Goal: Task Accomplishment & Management: Manage account settings

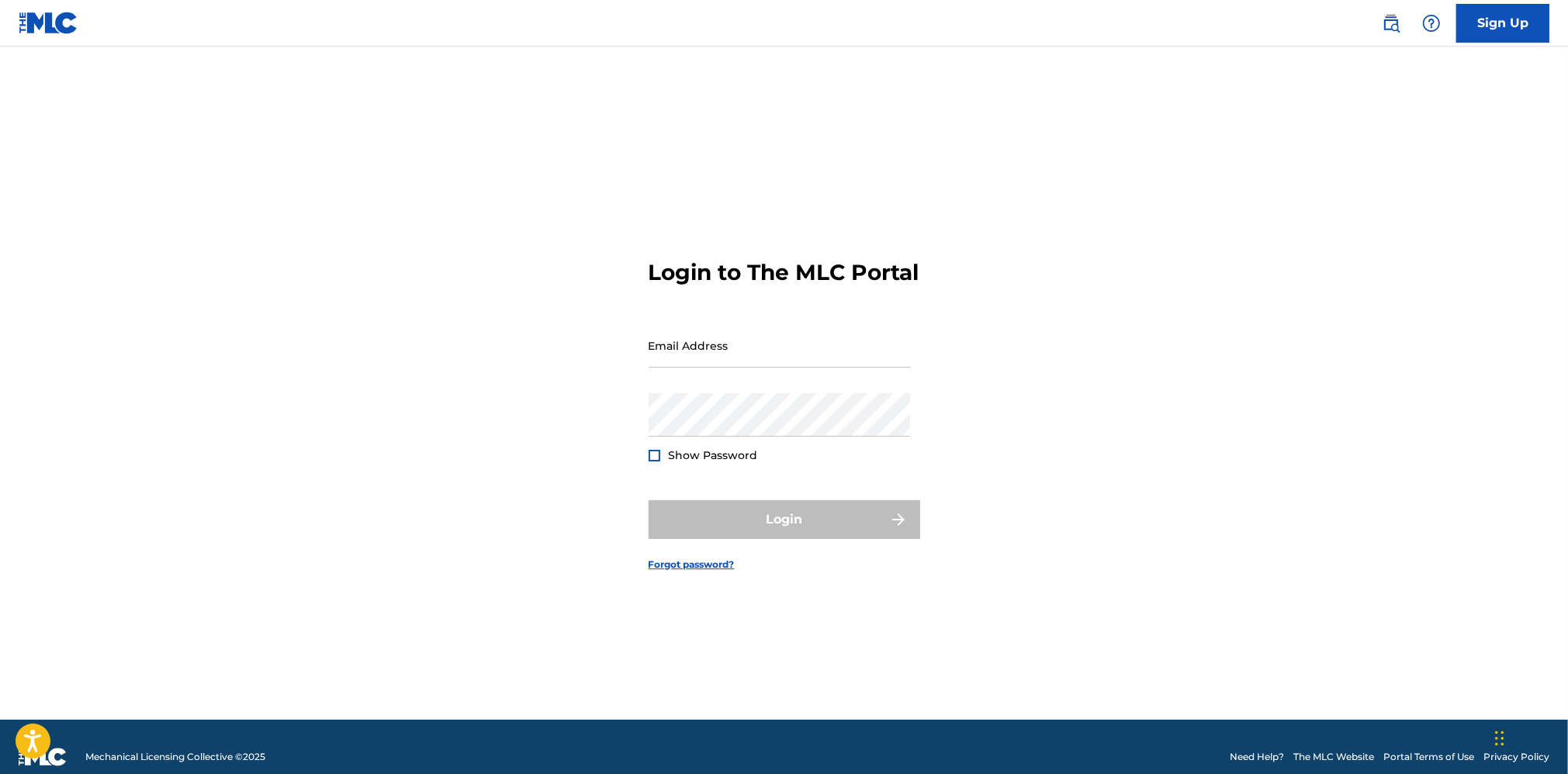
type input "[EMAIL_ADDRESS][DOMAIN_NAME]"
click at [805, 539] on div "Login" at bounding box center [784, 519] width 271 height 39
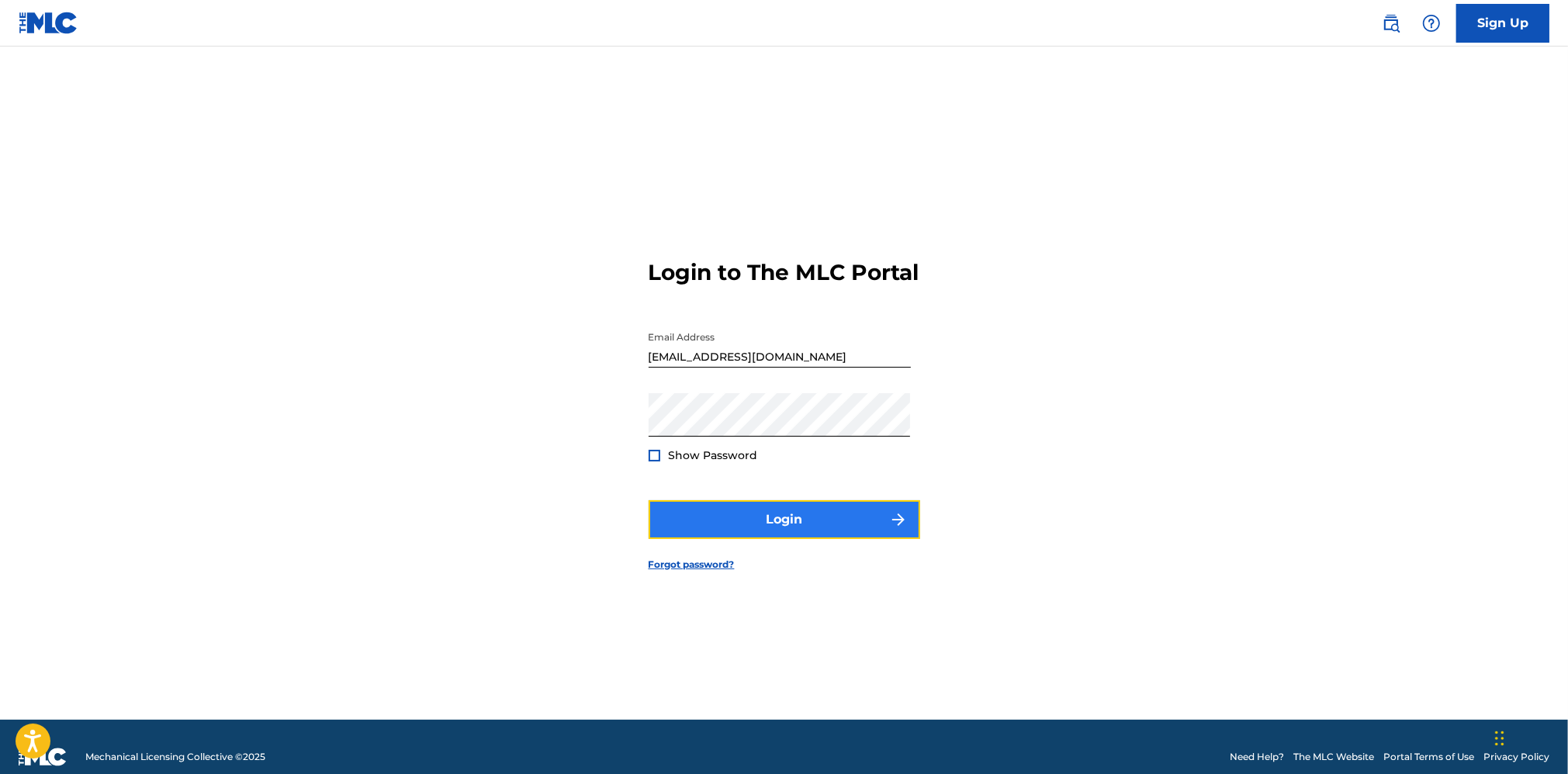
click at [794, 533] on button "Login" at bounding box center [784, 519] width 271 height 39
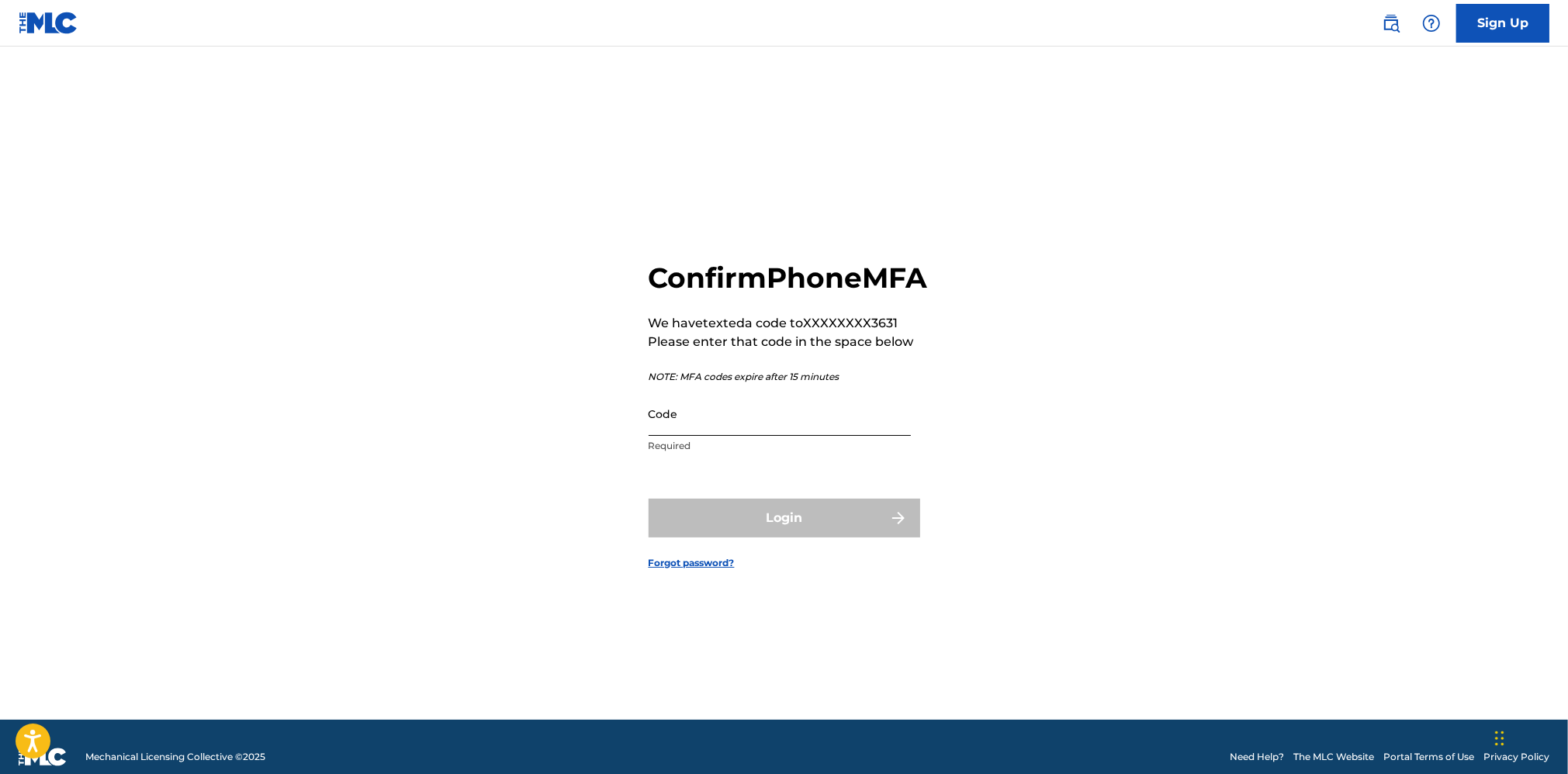
click at [742, 436] on input "Code" at bounding box center [780, 413] width 262 height 44
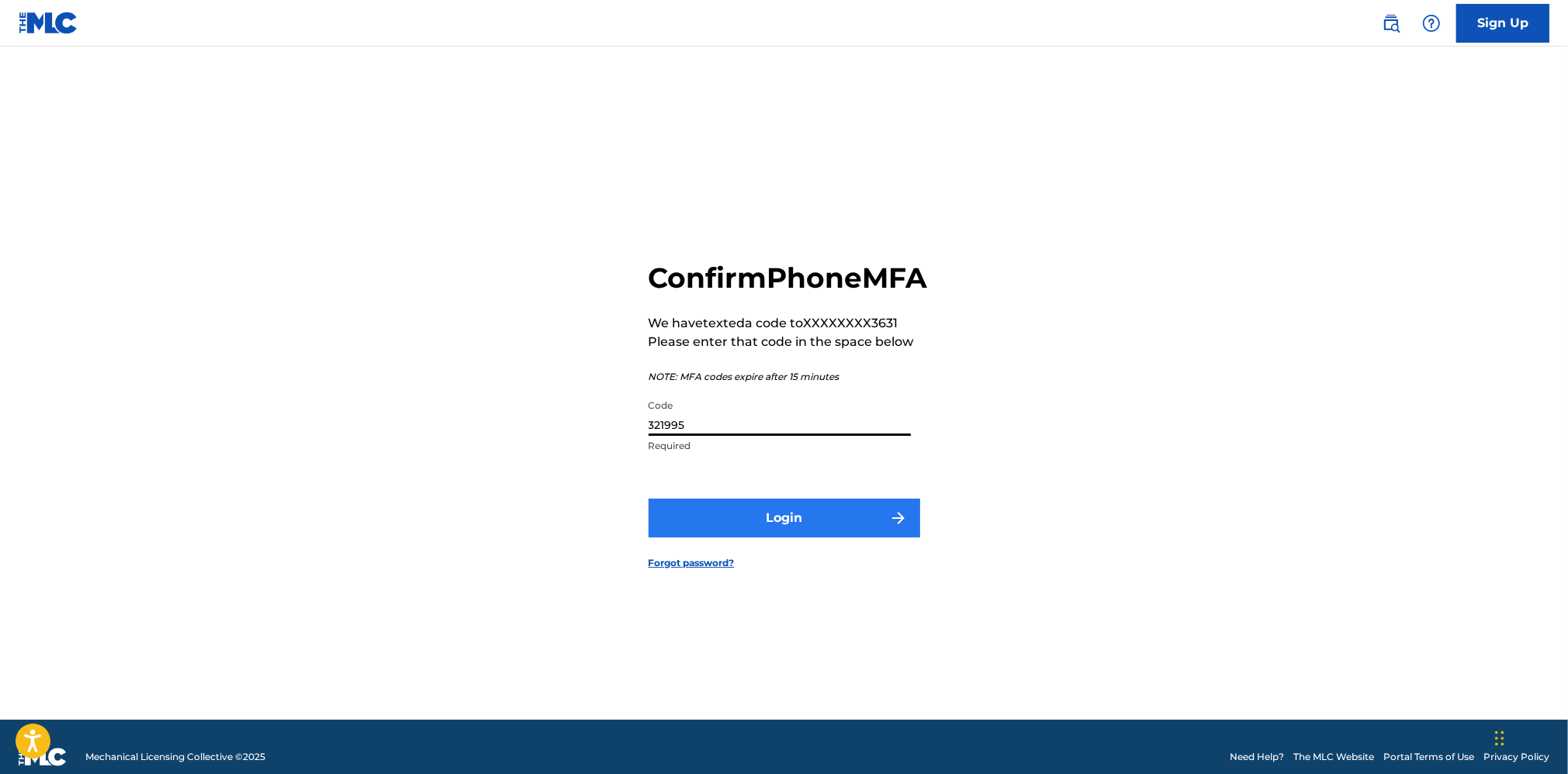
type input "321995"
drag, startPoint x: 718, startPoint y: 538, endPoint x: 716, endPoint y: 548, distance: 10.2
click at [716, 538] on button "Login" at bounding box center [784, 518] width 271 height 39
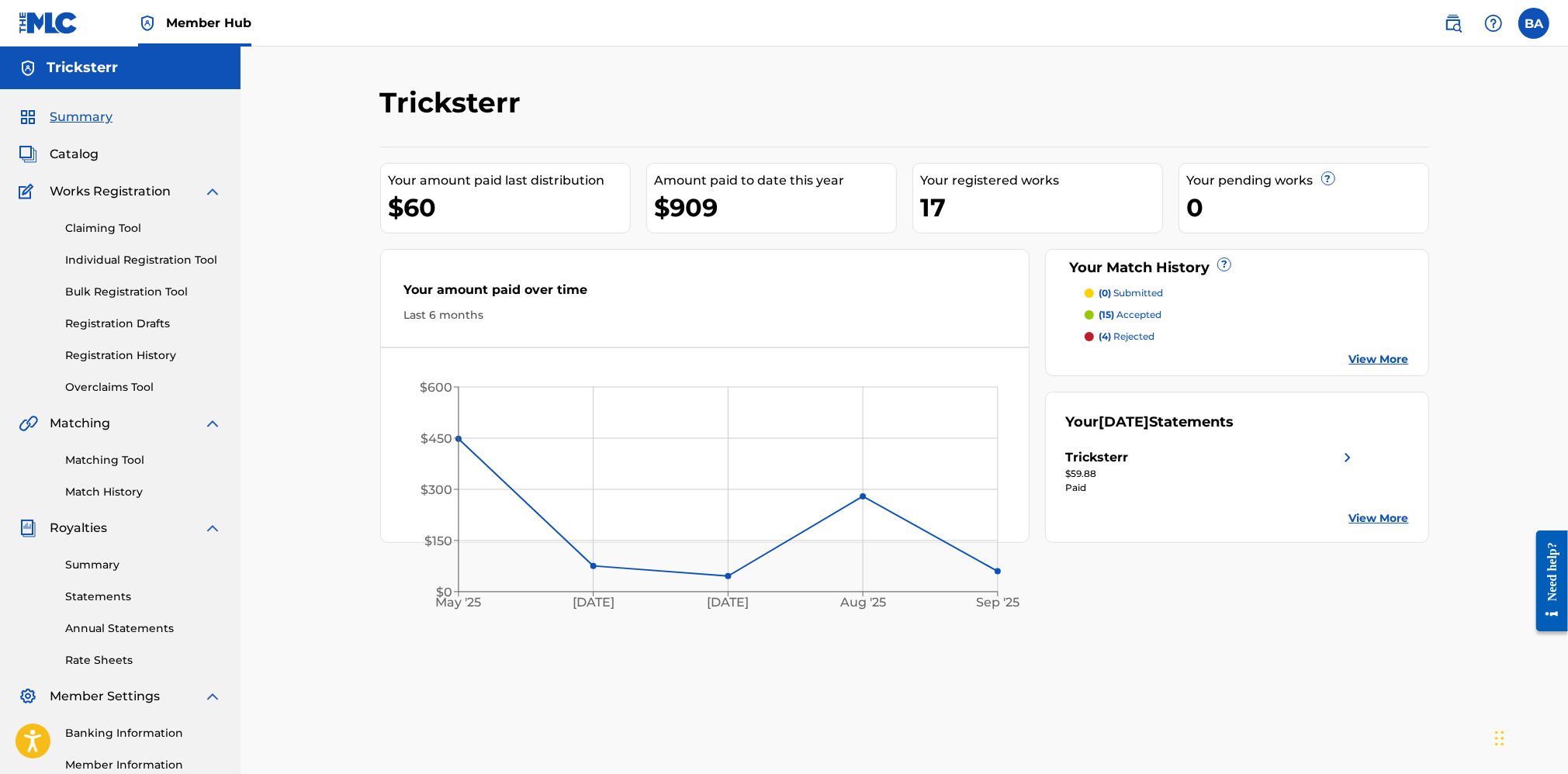
drag, startPoint x: 180, startPoint y: 10, endPoint x: 634, endPoint y: 92, distance: 461.3
click at [634, 92] on div "Tricksterr" at bounding box center [783, 108] width 807 height 46
